Goal: Task Accomplishment & Management: Complete application form

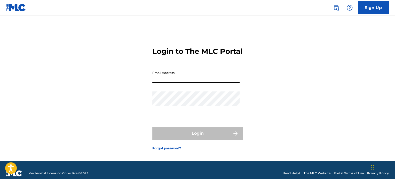
type input "[EMAIL_ADDRESS][DOMAIN_NAME]"
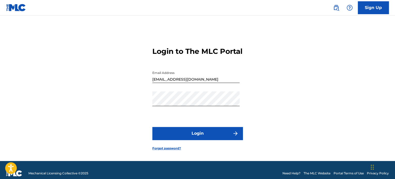
click at [202, 140] on button "Login" at bounding box center [197, 133] width 90 height 13
click at [194, 138] on button "Login" at bounding box center [197, 133] width 90 height 13
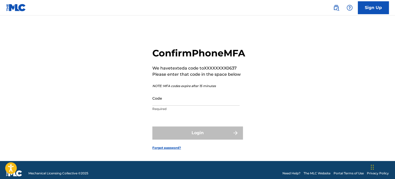
click at [222, 106] on input "Code" at bounding box center [195, 98] width 87 height 15
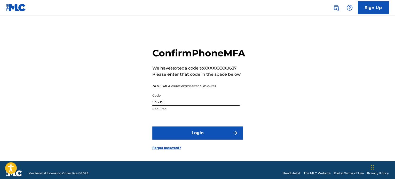
type input "536951"
click at [219, 140] on button "Login" at bounding box center [197, 133] width 90 height 13
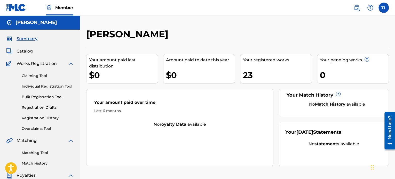
click at [28, 51] on span "Catalog" at bounding box center [25, 51] width 16 height 6
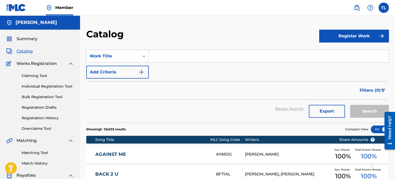
click at [353, 35] on button "Register Work" at bounding box center [354, 36] width 70 height 13
click at [338, 52] on link "Individual" at bounding box center [354, 53] width 70 height 12
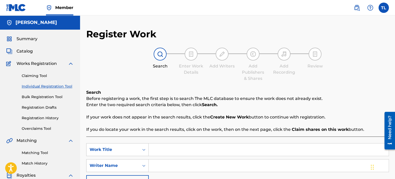
click at [37, 75] on link "Claiming Tool" at bounding box center [48, 75] width 52 height 5
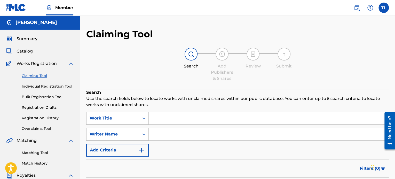
click at [180, 117] on input "Search Form" at bounding box center [269, 118] width 240 height 12
click at [43, 85] on link "Individual Registration Tool" at bounding box center [48, 86] width 52 height 5
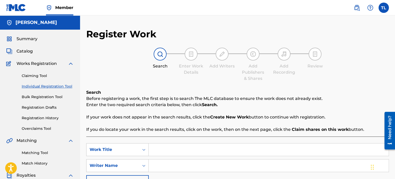
click at [213, 151] on input "Search Form" at bounding box center [269, 150] width 240 height 12
type input "Box Me In"
click at [224, 166] on input "Search Form" at bounding box center [269, 166] width 240 height 12
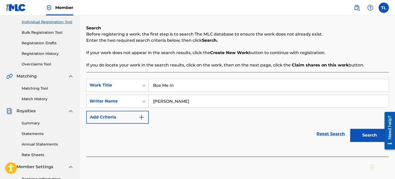
scroll to position [65, 0]
type input "[PERSON_NAME]"
click at [360, 139] on button "Search" at bounding box center [369, 135] width 39 height 13
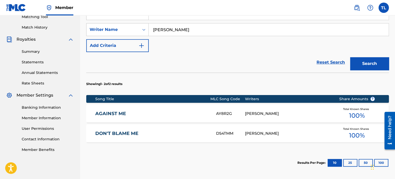
scroll to position [187, 0]
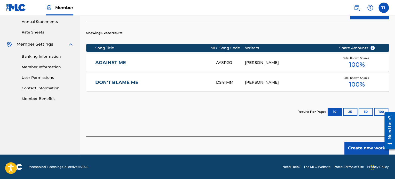
click at [356, 148] on button "Create new work" at bounding box center [366, 148] width 44 height 13
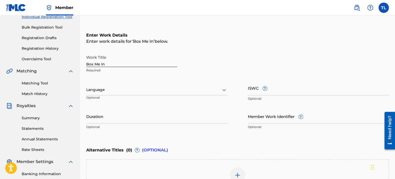
scroll to position [69, 0]
